Goal: Navigation & Orientation: Find specific page/section

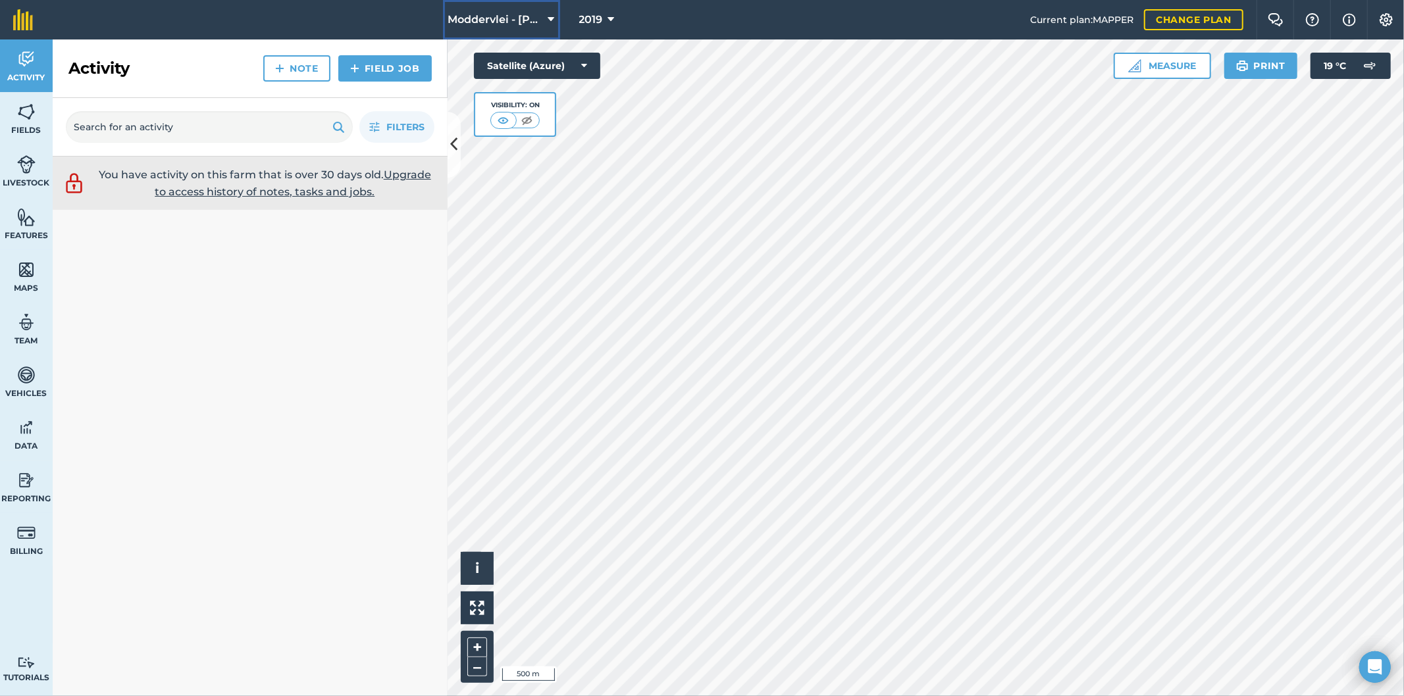
click at [551, 18] on icon at bounding box center [551, 20] width 7 height 16
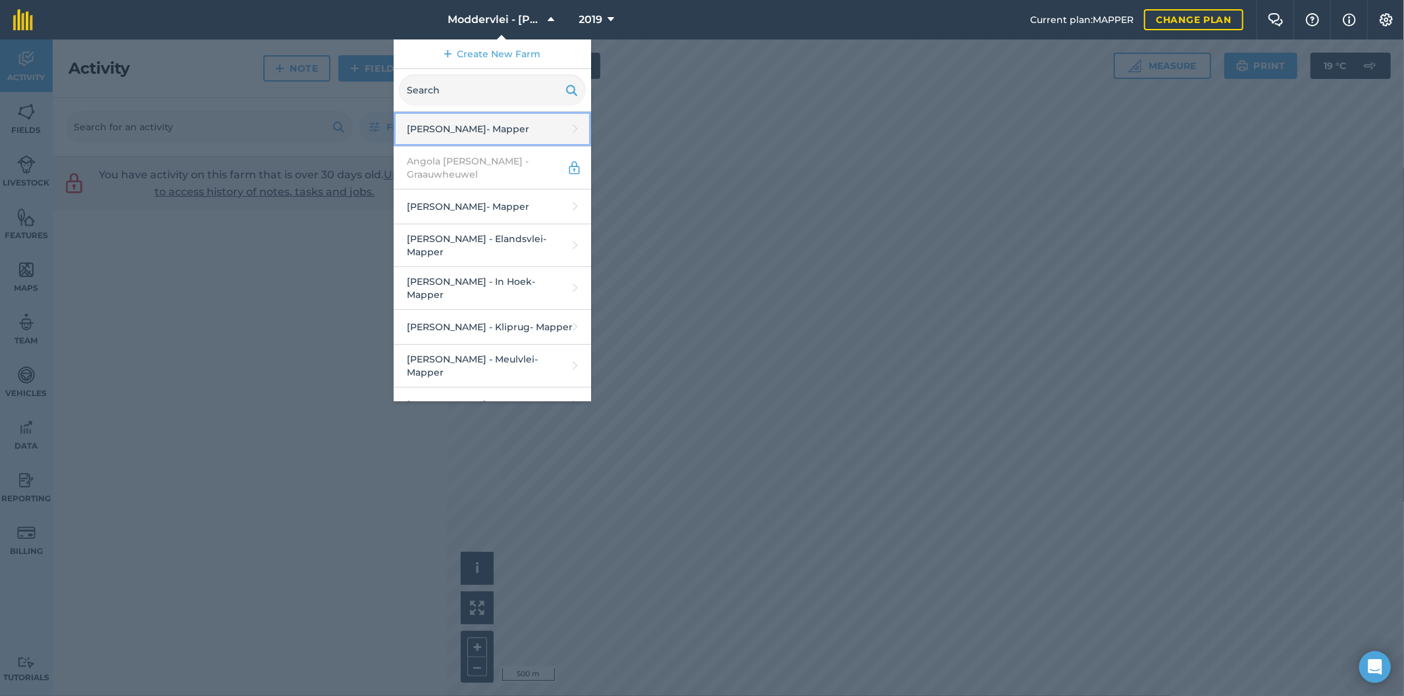
click at [470, 130] on link "A.G.V Boerdery - Mapper" at bounding box center [492, 129] width 197 height 35
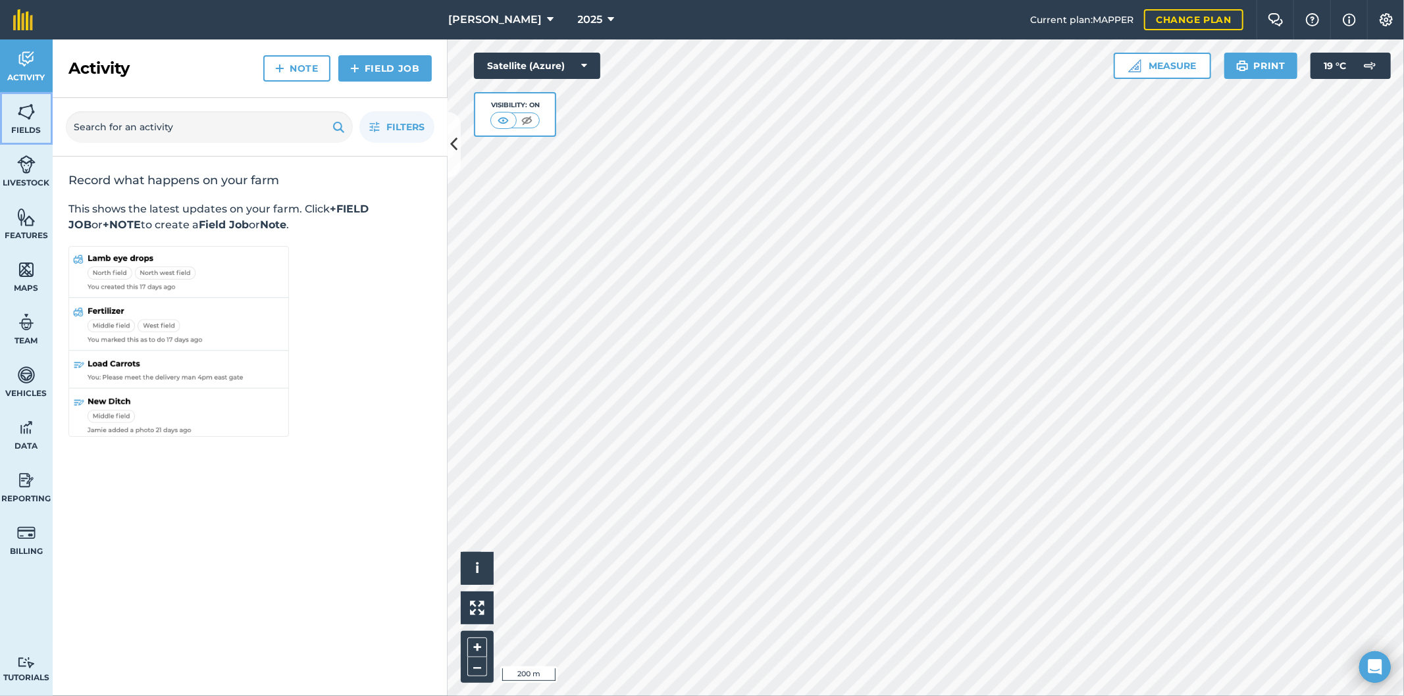
click at [18, 125] on span "Fields" at bounding box center [26, 130] width 53 height 11
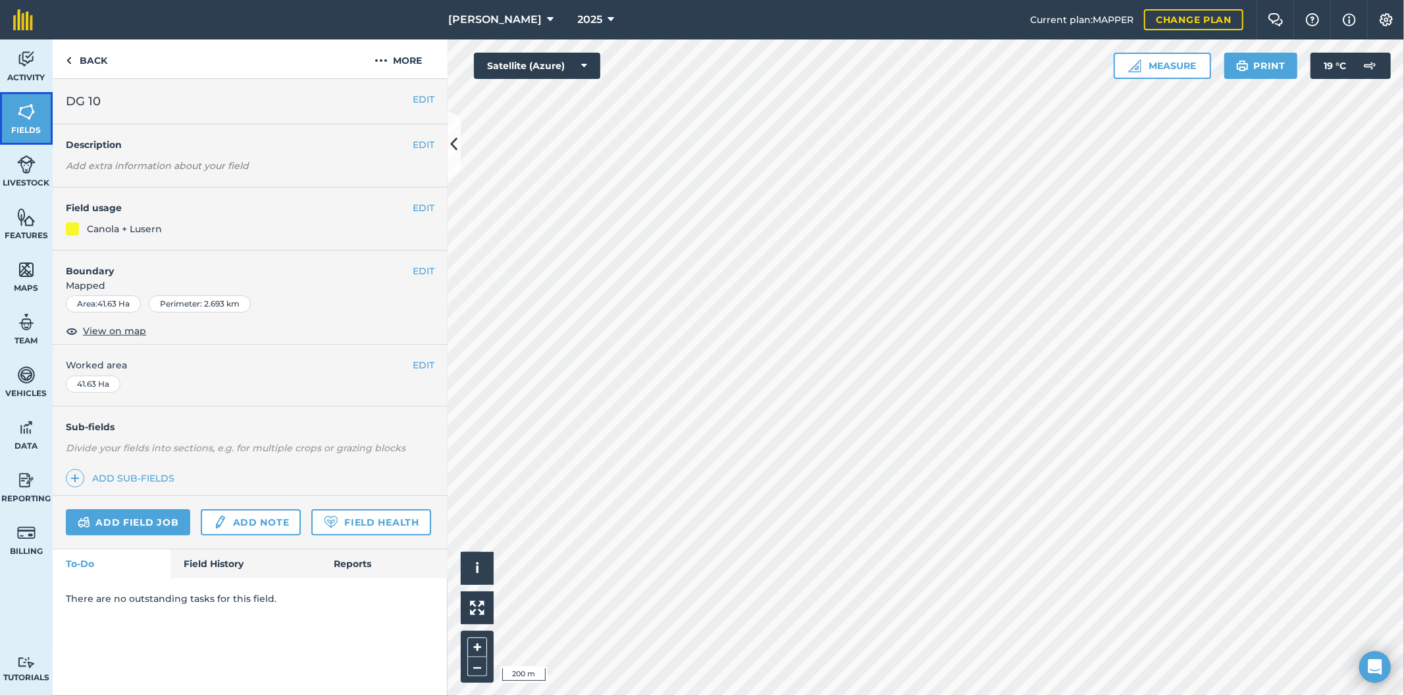
click at [34, 109] on img at bounding box center [26, 112] width 18 height 20
